Goal: Transaction & Acquisition: Purchase product/service

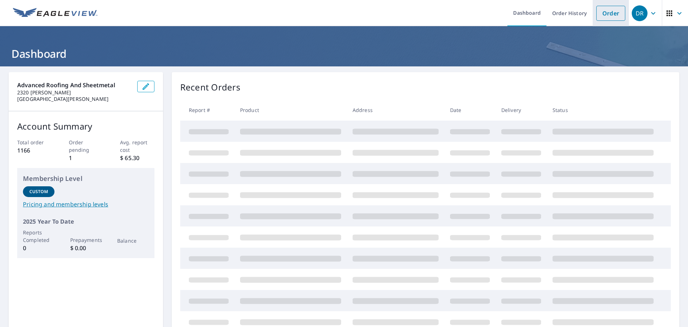
click at [602, 17] on link "Order" at bounding box center [611, 13] width 29 height 15
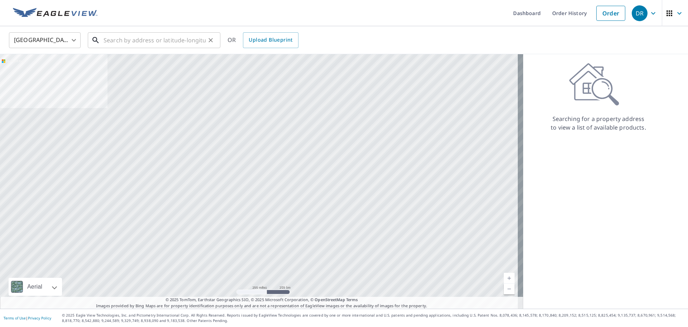
click at [120, 42] on input "text" at bounding box center [155, 40] width 102 height 20
paste input "[STREET_ADDRESS]"
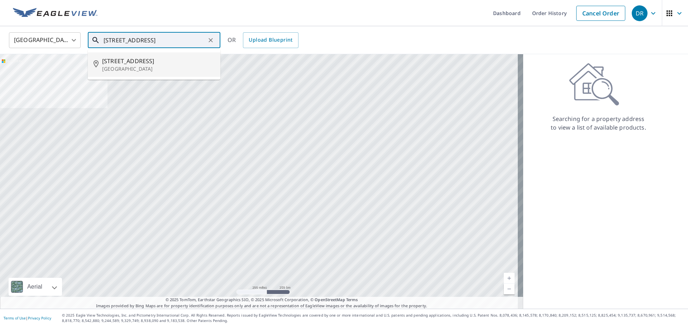
click at [119, 60] on span "[STREET_ADDRESS]" at bounding box center [158, 61] width 113 height 9
type input "[STREET_ADDRESS]"
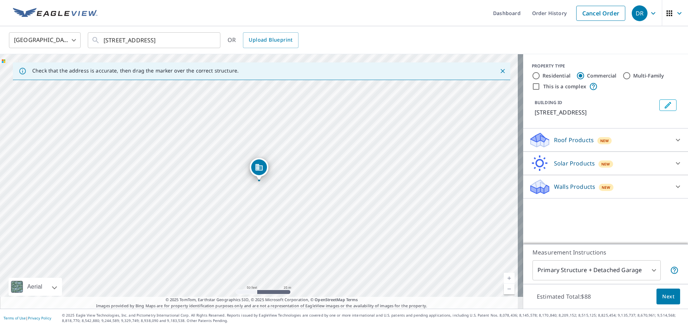
click at [261, 165] on icon "Dropped pin, building 1, Commercial property, 3500 Agualinda Blvd Cape Coral, F…" at bounding box center [259, 167] width 9 height 9
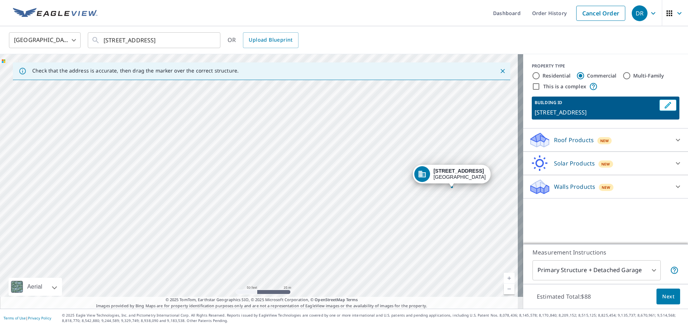
drag, startPoint x: 300, startPoint y: 169, endPoint x: 385, endPoint y: 143, distance: 88.7
click at [385, 143] on div "[STREET_ADDRESS]" at bounding box center [261, 181] width 523 height 254
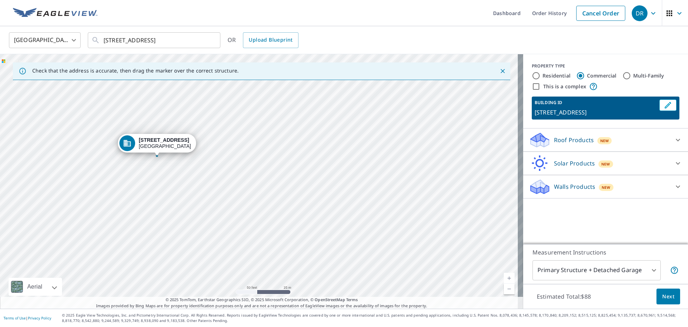
drag, startPoint x: 422, startPoint y: 174, endPoint x: 127, endPoint y: 143, distance: 296.7
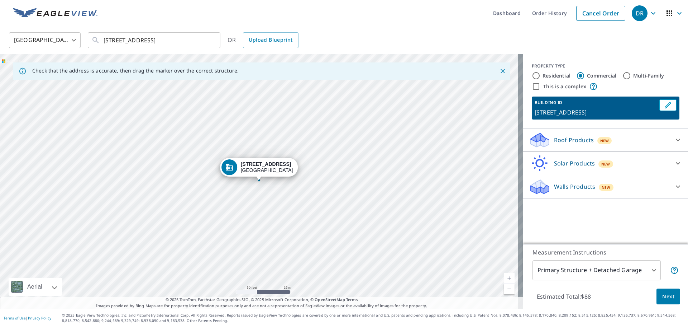
click at [574, 137] on p "Roof Products" at bounding box center [574, 140] width 40 height 9
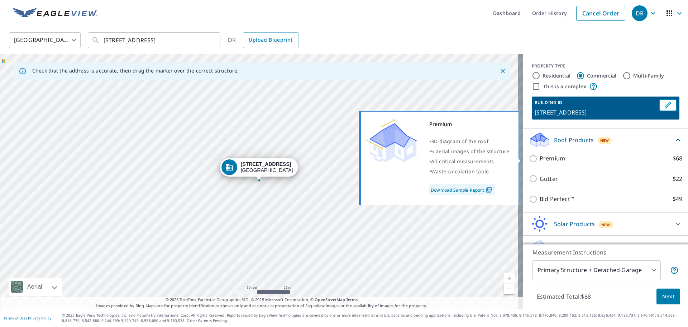
click at [529, 158] on input "Premium $68" at bounding box center [534, 158] width 11 height 9
checkbox input "true"
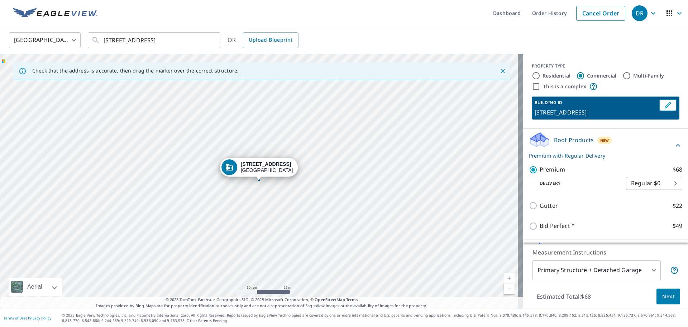
click at [649, 268] on body "DR DR Dashboard Order History Cancel Order DR [GEOGRAPHIC_DATA] US ​ [STREET_AD…" at bounding box center [344, 163] width 688 height 327
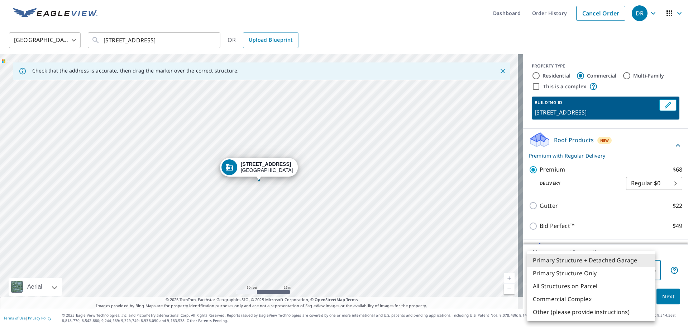
click at [587, 311] on li "Other (please provide instructions)" at bounding box center [591, 311] width 128 height 13
type input "5"
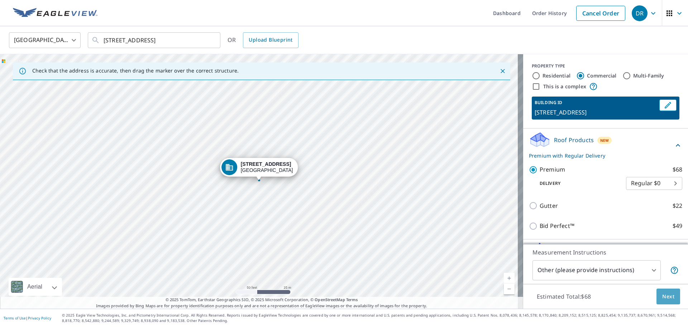
click at [663, 298] on span "Next" at bounding box center [669, 296] width 12 height 9
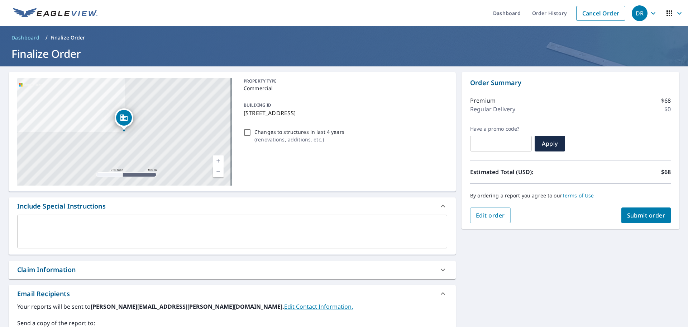
click at [56, 223] on textarea at bounding box center [232, 231] width 420 height 20
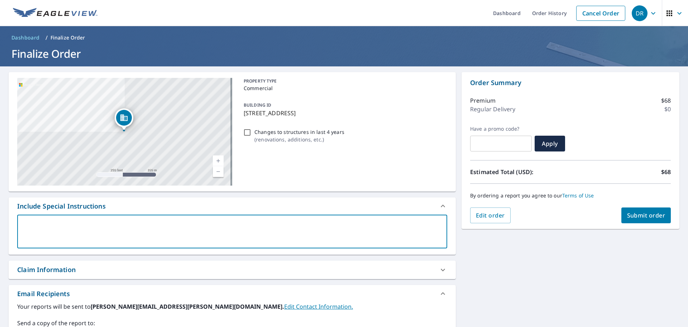
type textarea "T"
type textarea "x"
type textarea "Th"
type textarea "x"
type textarea "Thi"
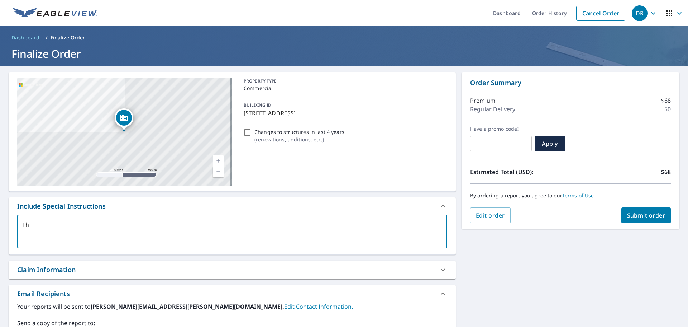
type textarea "x"
type textarea "This"
type textarea "x"
type textarea "This"
type textarea "x"
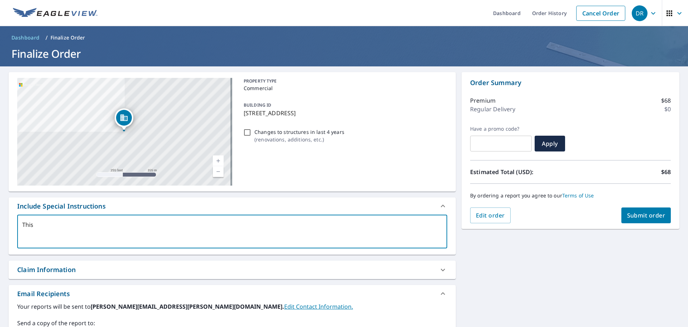
type textarea "This i"
type textarea "x"
type textarea "This is"
type textarea "x"
type textarea "This is"
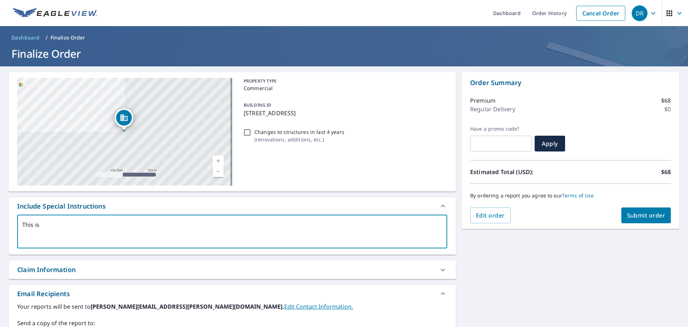
type textarea "x"
type textarea "This is a"
type textarea "x"
type textarea "This is a"
type textarea "x"
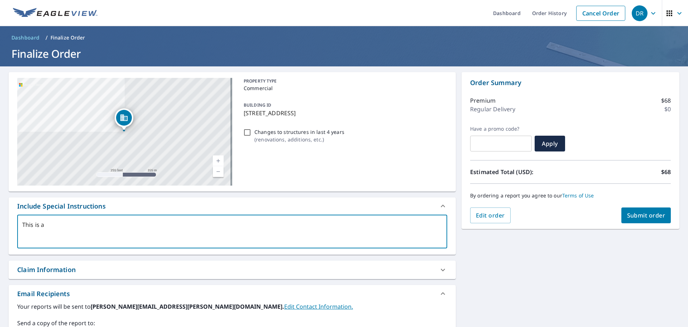
type textarea "This is a s"
type textarea "x"
type textarea "This is a sc"
type textarea "x"
type textarea "This is a sch"
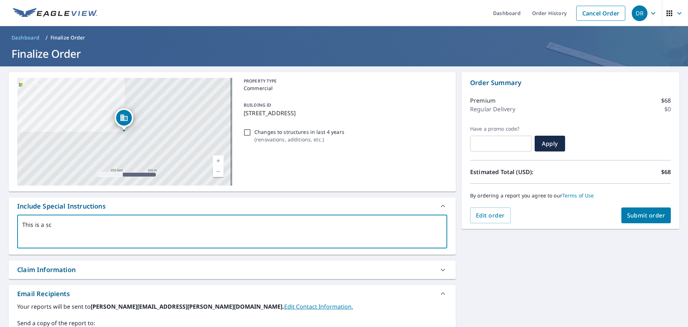
type textarea "x"
type textarea "This is a scho"
type textarea "x"
type textarea "This is a schoo"
type textarea "x"
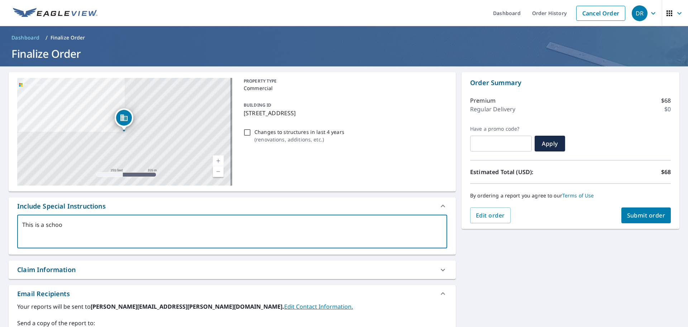
type textarea "This is a school"
type textarea "x"
type textarea "This is a school"
type textarea "x"
type textarea "This is a school c"
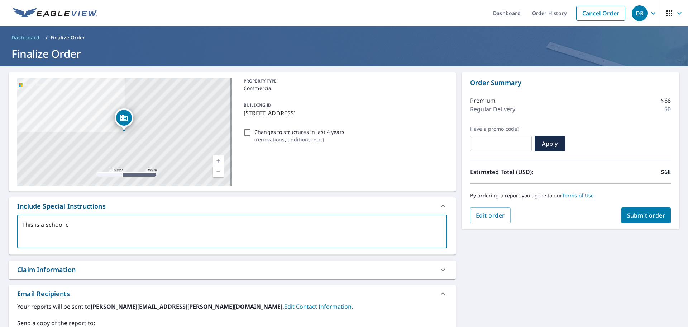
type textarea "x"
type textarea "This is a school co"
type textarea "x"
type textarea "This is a school com"
type textarea "x"
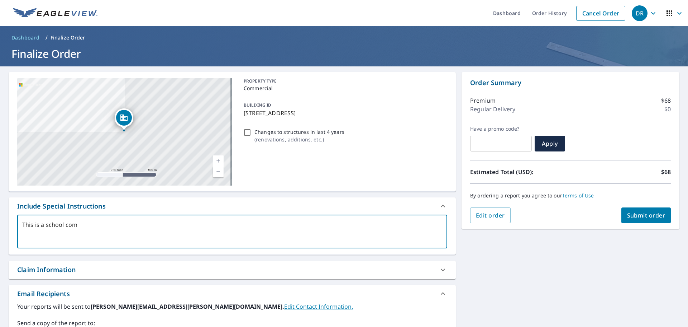
type textarea "This is a school comp"
type textarea "x"
type textarea "This is a school compl"
type textarea "x"
type textarea "This is a school comple"
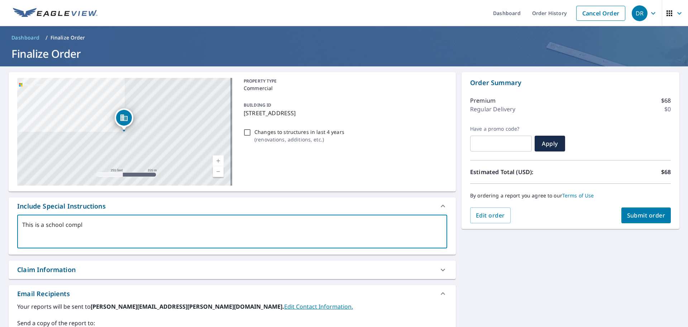
type textarea "x"
type textarea "This is a school complex"
type textarea "x"
type textarea "This is a school complex."
type textarea "x"
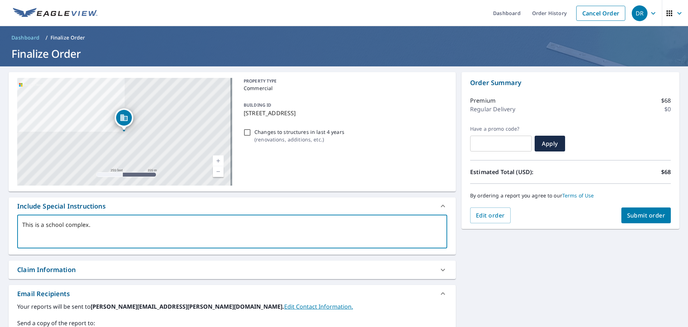
type textarea "This is a school complex."
type textarea "x"
type textarea "This is a school complex. O"
type textarea "x"
type textarea "This is a school complex. ON"
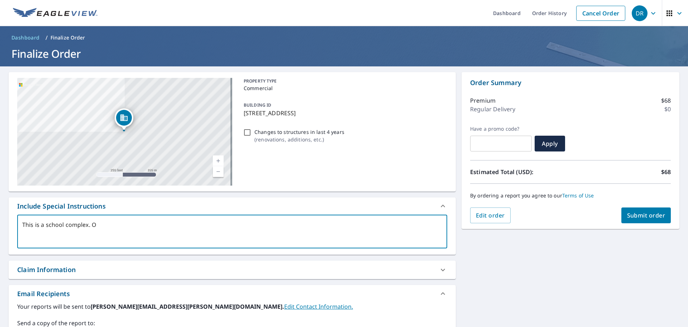
type textarea "x"
type textarea "This is a school complex. ONl"
type textarea "x"
type textarea "This is a school complex. ONly"
type textarea "x"
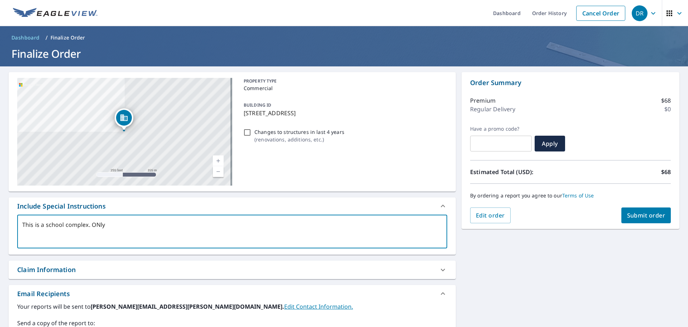
type textarea "This is a school complex. ONly"
type textarea "x"
type textarea "This is a school complex. ONly"
type textarea "x"
type textarea "This is a school complex. ONl"
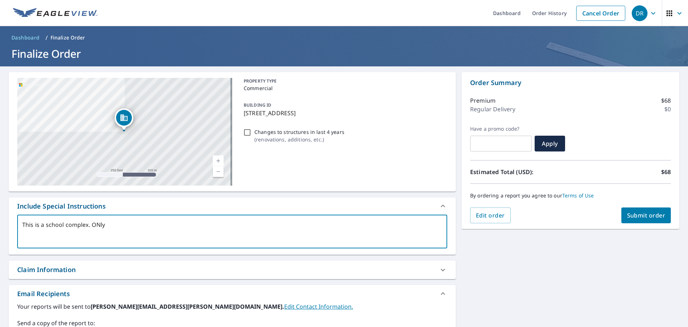
type textarea "x"
type textarea "This is a school complex. ON"
type textarea "x"
type textarea "This is a school complex. O"
type textarea "x"
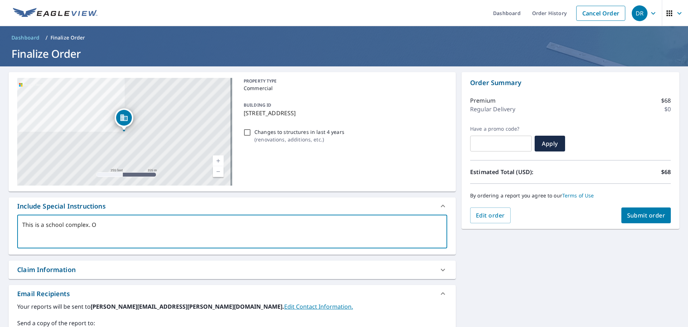
type textarea "This is a school complex. On"
type textarea "x"
type textarea "This is a school complex. Onl"
type textarea "x"
type textarea "This is a school complex. Only"
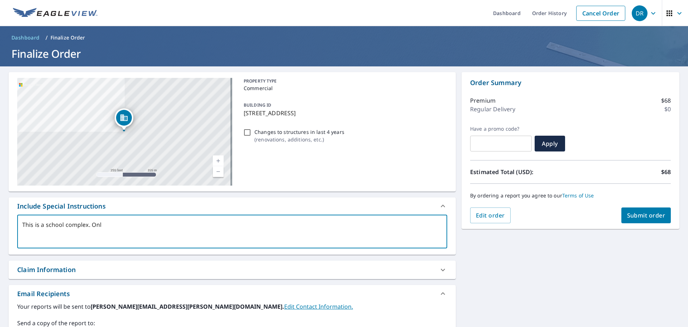
type textarea "x"
type textarea "This is a school complex. Only"
type textarea "x"
type textarea "This is a school complex. Only n"
type textarea "x"
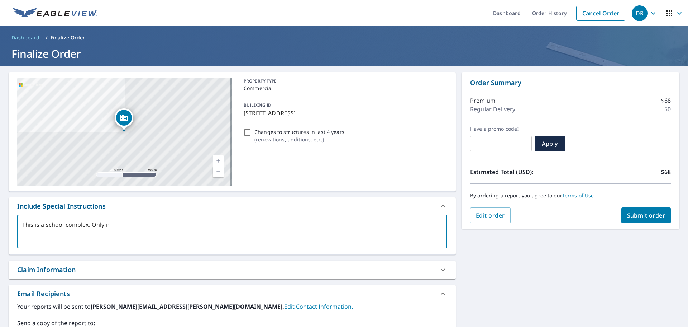
type textarea "This is a school complex. Only ne"
type textarea "x"
type textarea "This is a school complex. Only nee"
type textarea "x"
type textarea "This is a school complex. Only need"
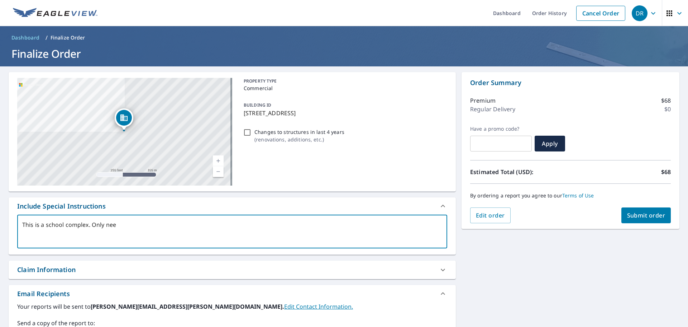
type textarea "x"
type textarea "This is a school complex. Only need"
type textarea "x"
type textarea "This is a school complex. Only need t"
type textarea "x"
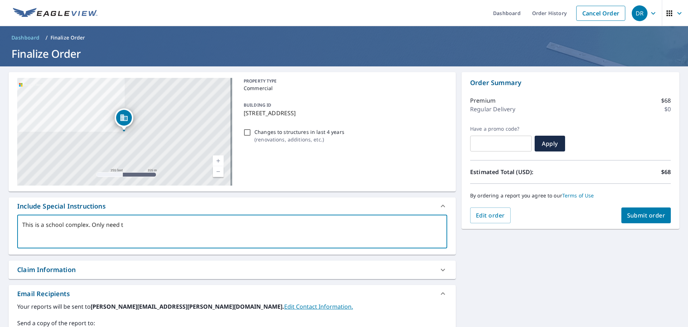
type textarea "This is a school complex. Only need to"
type textarea "x"
type textarea "This is a school complex. Only need to"
type textarea "x"
type textarea "This is a school complex. Only need to m"
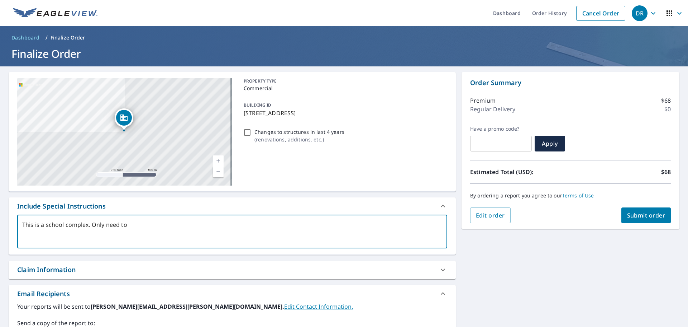
type textarea "x"
type textarea "This is a school complex. Only need to me"
type textarea "x"
type textarea "This is a school complex. Only need to mea"
type textarea "x"
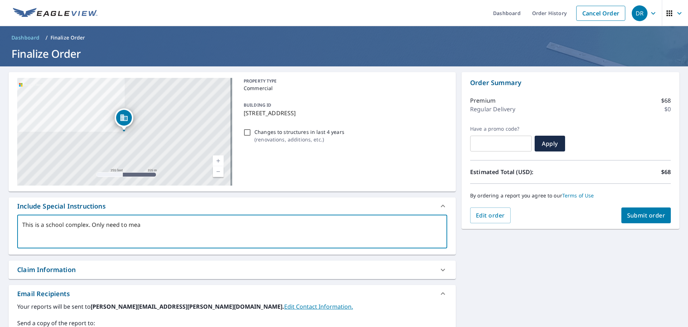
type textarea "This is a school complex. Only need to meas"
type textarea "x"
type textarea "This is a school complex. Only need to measu"
type textarea "x"
type textarea "This is a school complex. Only need to measur"
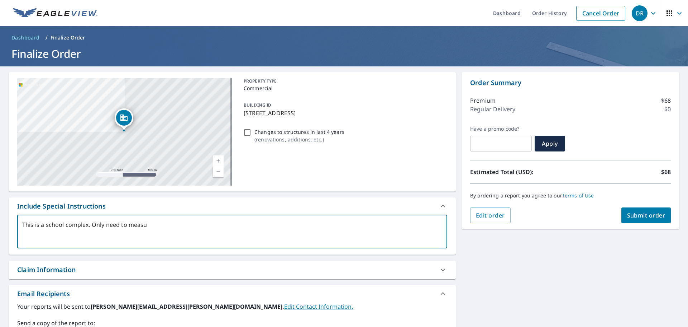
type textarea "x"
type textarea "This is a school complex. Only need to measure"
type textarea "x"
type textarea "This is a school complex. Only need to measure"
type textarea "x"
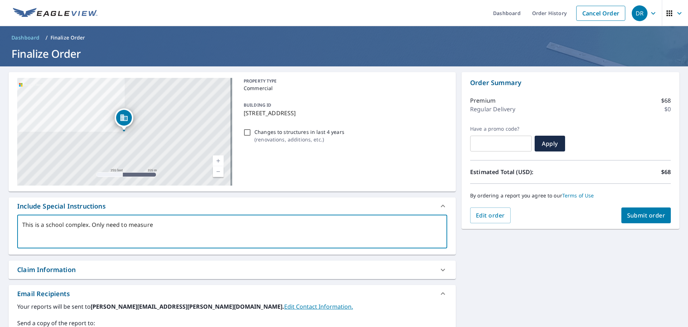
type textarea "This is a school complex. Only need to measure p"
type textarea "x"
type textarea "This is a school complex. Only need to measure pr"
type textarea "x"
type textarea "This is a school complex. Only need to measure pre"
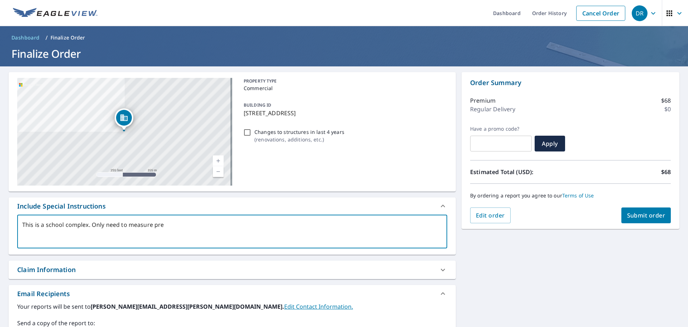
type textarea "x"
type textarea "This is a school complex. Only need to measure pres"
type textarea "x"
type textarea "This is a school complex. Only need to measure press"
type textarea "x"
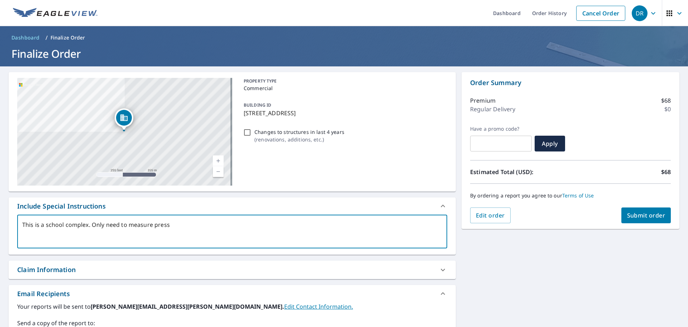
type textarea "This is a school complex. Only need to measure press"
type textarea "x"
type textarea "This is a school complex. Only need to measure press b"
type textarea "x"
type textarea "This is a school complex. Only need to measure press bo"
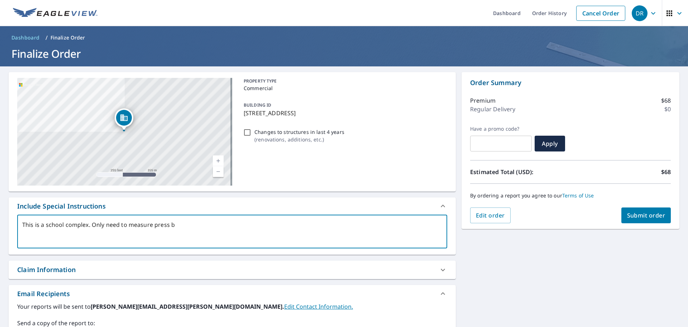
type textarea "x"
type textarea "This is a school complex. Only need to measure press box"
type textarea "x"
type textarea "This is a school complex. Only need to measure press box"
type textarea "x"
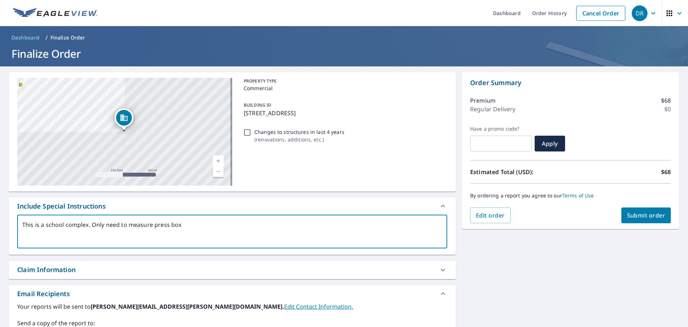
type textarea "This is a school complex. Only need to measure press box o"
type textarea "x"
type textarea "This is a school complex. Only need to measure press box on"
type textarea "x"
type textarea "This is a school complex. Only need to measure press box on"
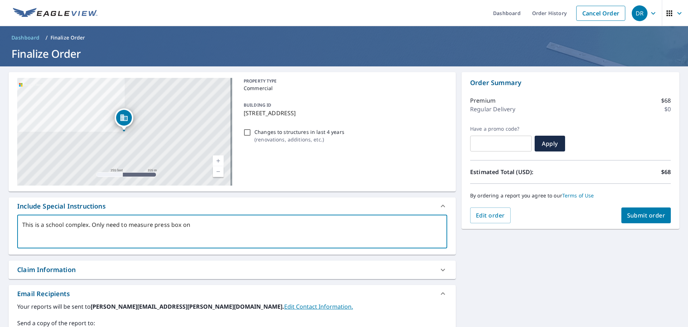
type textarea "x"
type textarea "This is a school complex. Only need to measure press box on t"
type textarea "x"
type textarea "This is a school complex. Only need to measure press box on to"
type textarea "x"
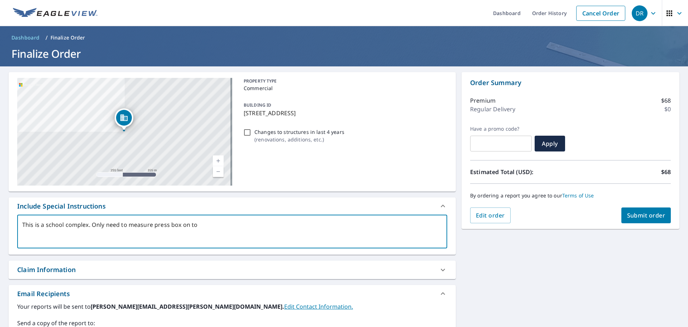
type textarea "This is a school complex. Only need to measure press box on top"
type textarea "x"
type textarea "This is a school complex. Only need to measure press box on top"
type textarea "x"
type textarea "This is a school complex. Only need to measure press box on top o"
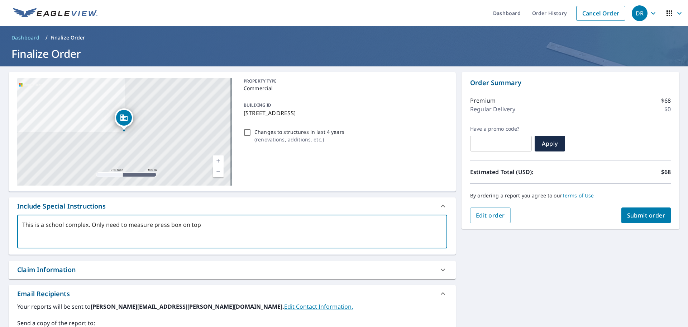
type textarea "x"
type textarea "This is a school complex. Only need to measure press box on top of"
type textarea "x"
type textarea "This is a school complex. Only need to measure press box on top of"
type textarea "x"
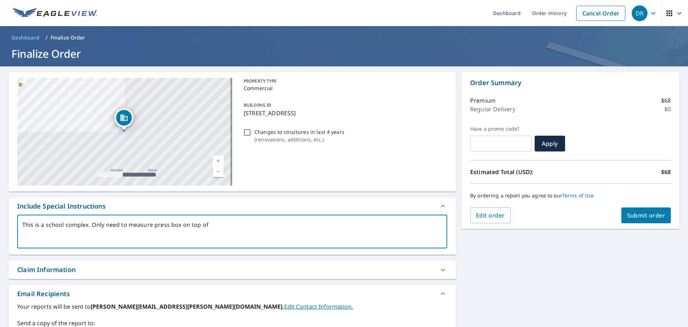
type textarea "This is a school complex. Only need to measure press box on top of b"
type textarea "x"
type textarea "This is a school complex. Only need to measure press box on top of be"
type textarea "x"
type textarea "This is a school complex. Only need to measure press box on top of bel"
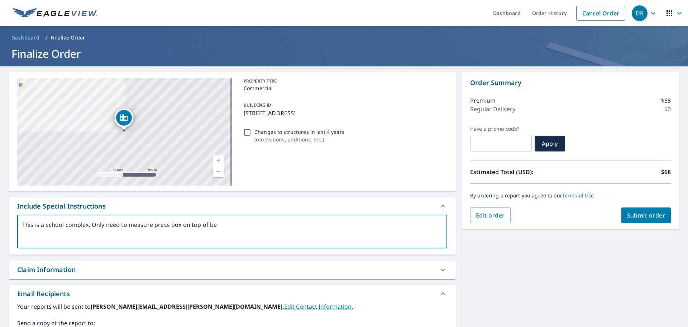
type textarea "x"
type textarea "This is a school complex. Only need to measure press box on top of be"
type textarea "x"
type textarea "This is a school complex. Only need to measure press box on top of b"
type textarea "x"
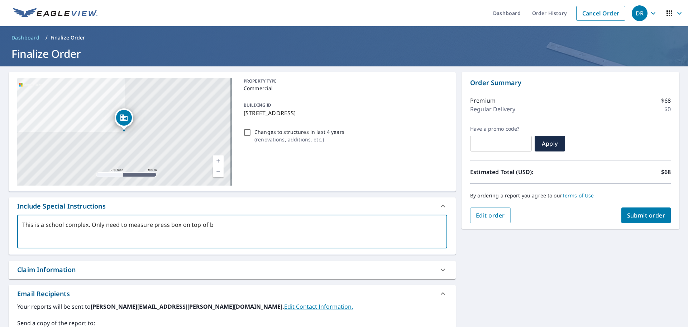
type textarea "This is a school complex. Only need to measure press box on top of bl"
type textarea "x"
type textarea "This is a school complex. Only need to measure press box on top of ble"
type textarea "x"
type textarea "This is a school complex. Only need to measure press box on top of [PERSON_NAME]"
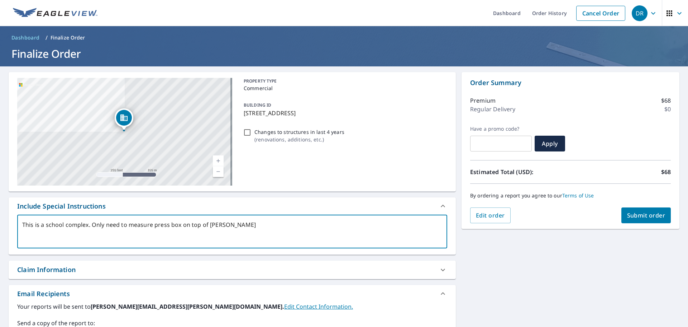
type textarea "x"
type textarea "This is a school complex. Only need to measure press box on top of bleac"
type textarea "x"
type textarea "This is a school complex. Only need to measure press box on top of bleach"
type textarea "x"
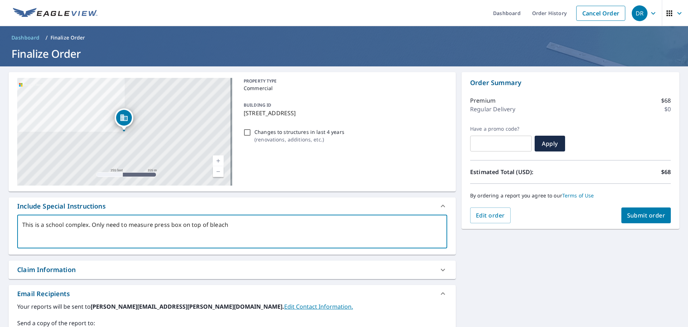
type textarea "This is a school complex. Only need to measure press box on top of bleache"
type textarea "x"
type textarea "This is a school complex. Only need to measure press box on top of bleacher"
type textarea "x"
type textarea "This is a school complex. Only need to measure press box on top of bleachers"
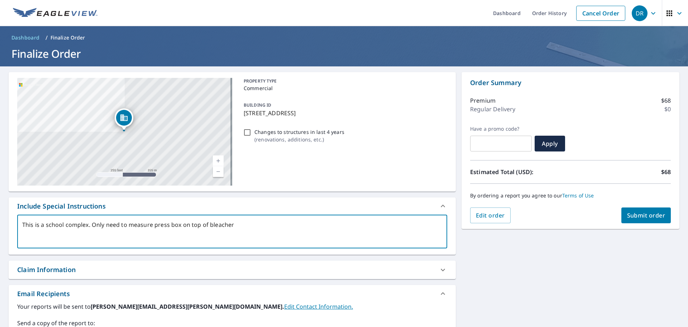
type textarea "x"
type textarea "This is a school complex. Only need to measure press box on top of bleachers"
type textarea "x"
type textarea "This is a school complex. Only need to measure press box on top of bleachers o"
type textarea "x"
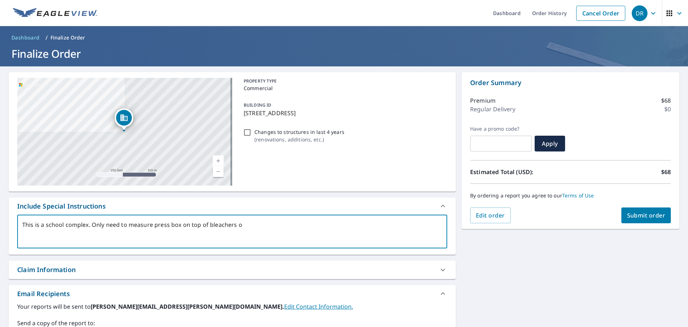
type textarea "This is a school complex. Only need to measure press box on top of bleachers on"
type textarea "x"
type textarea "This is a school complex. Only need to measure press box on top of bleachers on"
type textarea "x"
type textarea "This is a school complex. Only need to measure press box on top of bleachers on…"
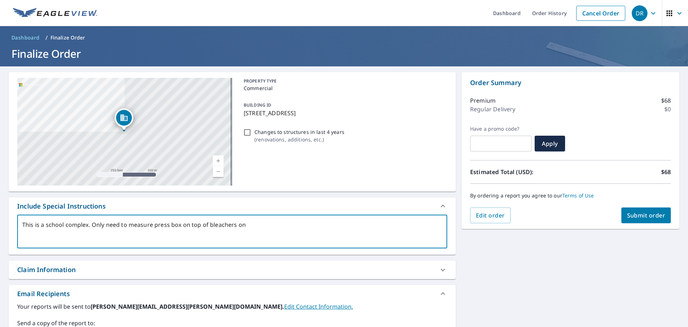
type textarea "x"
type textarea "This is a school complex. Only need to measure press box on top of bleachers on…"
type textarea "x"
type textarea "This is a school complex. Only need to measure press box on top of bleachers on…"
type textarea "x"
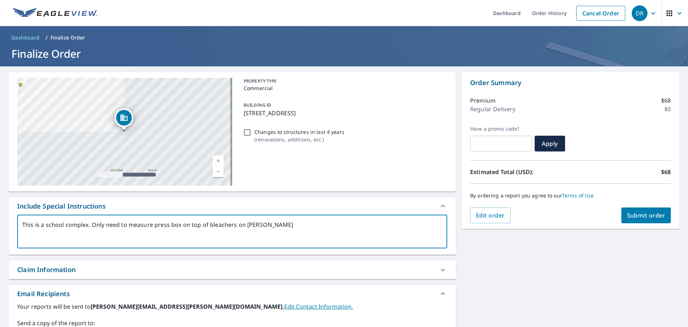
type textarea "This is a school complex. Only need to measure press box on top of bleachers on…"
type textarea "x"
type textarea "This is a school complex. Only need to measure press box on top of bleachers on…"
type textarea "x"
type textarea "This is a school complex. Only need to measure press box on top of bleachers on…"
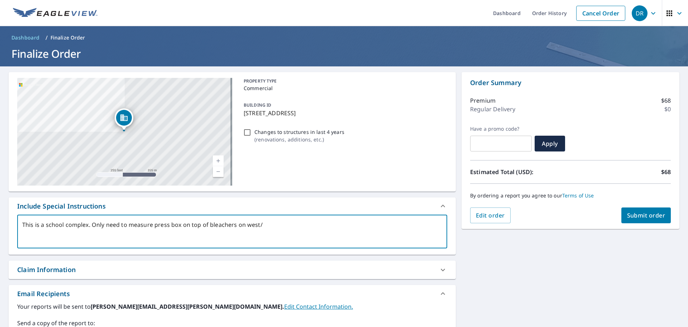
type textarea "x"
type textarea "This is a school complex. Only need to measure press box on top of bleachers on…"
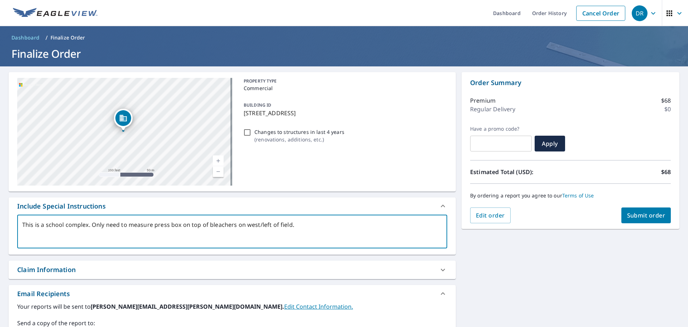
drag, startPoint x: 180, startPoint y: 223, endPoint x: 184, endPoint y: 221, distance: 5.1
click at [180, 223] on textarea "This is a school complex. Only need to measure press box on top of bleachers on…" at bounding box center [232, 231] width 420 height 20
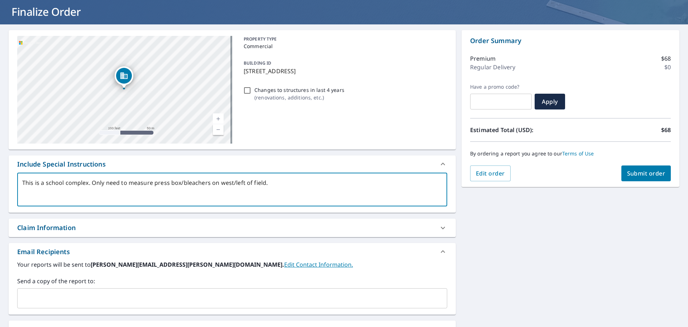
scroll to position [125, 0]
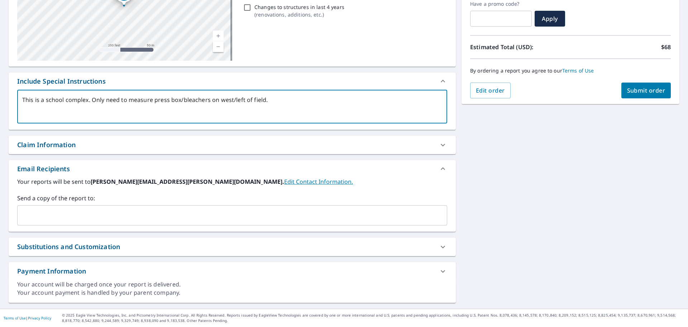
click at [50, 217] on input "text" at bounding box center [226, 215] width 413 height 14
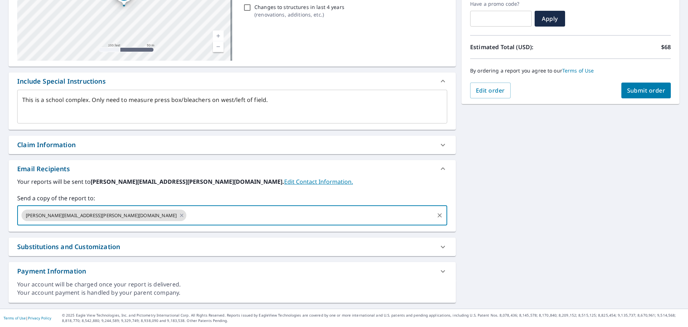
click at [633, 88] on span "Submit order" at bounding box center [646, 90] width 38 height 8
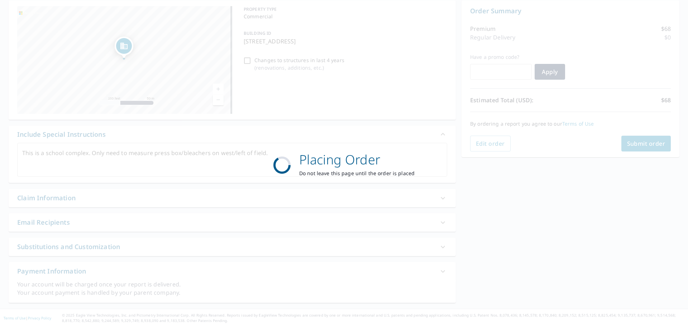
scroll to position [72, 0]
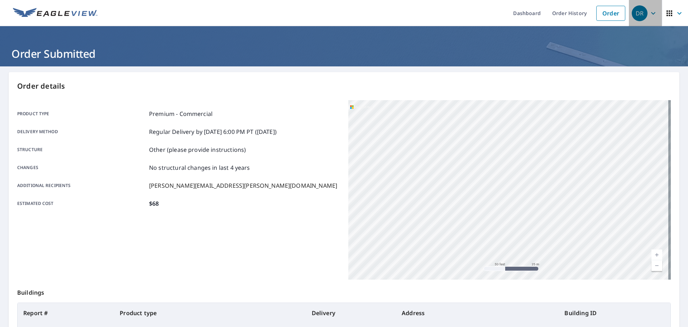
click at [649, 13] on icon "button" at bounding box center [653, 13] width 9 height 9
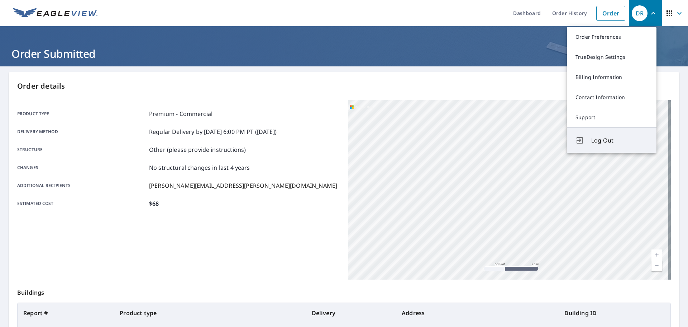
click at [601, 142] on span "Log Out" at bounding box center [620, 140] width 57 height 9
